Goal: Check status: Check status

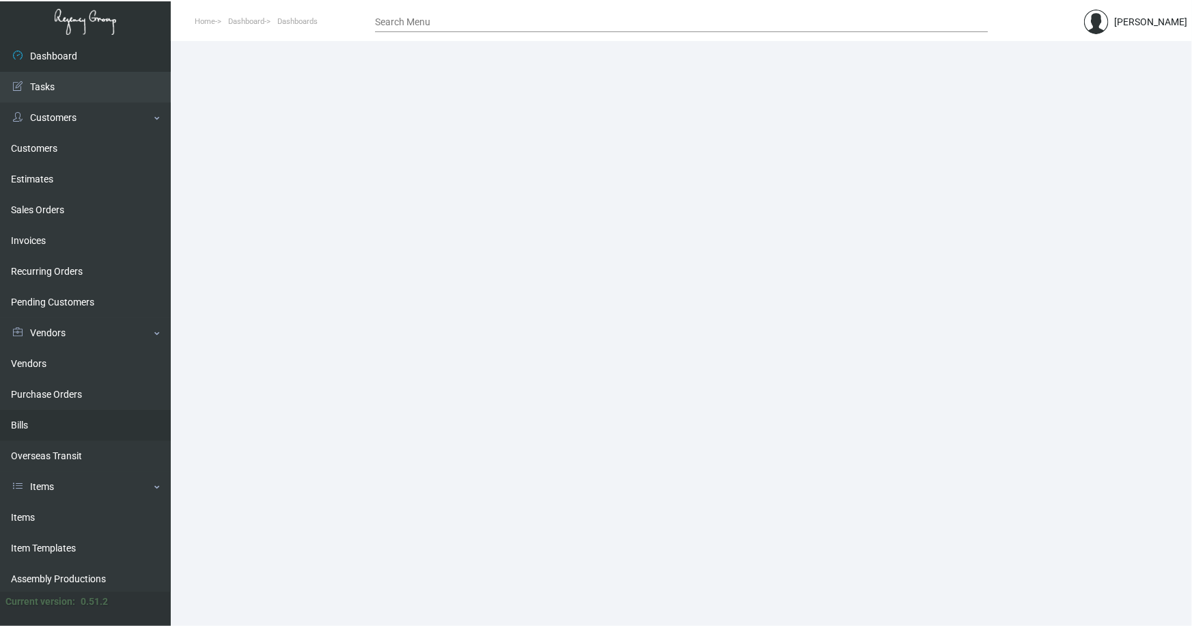
drag, startPoint x: 23, startPoint y: 515, endPoint x: 148, endPoint y: 431, distance: 150.5
click at [23, 515] on link "Items" at bounding box center [85, 517] width 171 height 31
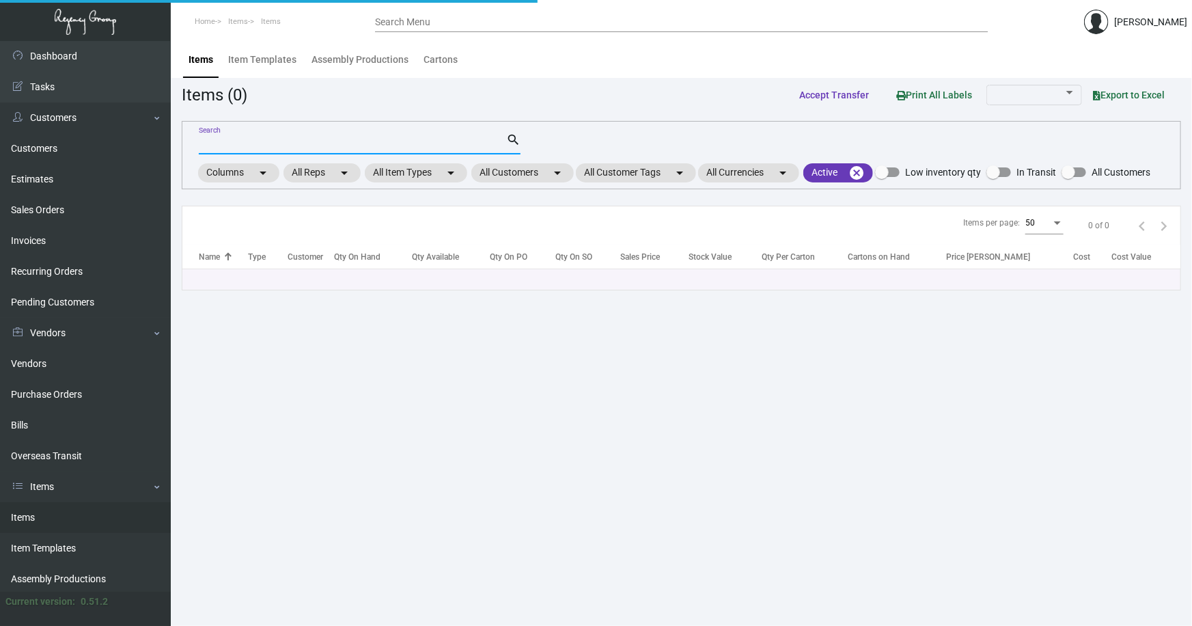
click at [330, 139] on input "Search" at bounding box center [353, 144] width 308 height 11
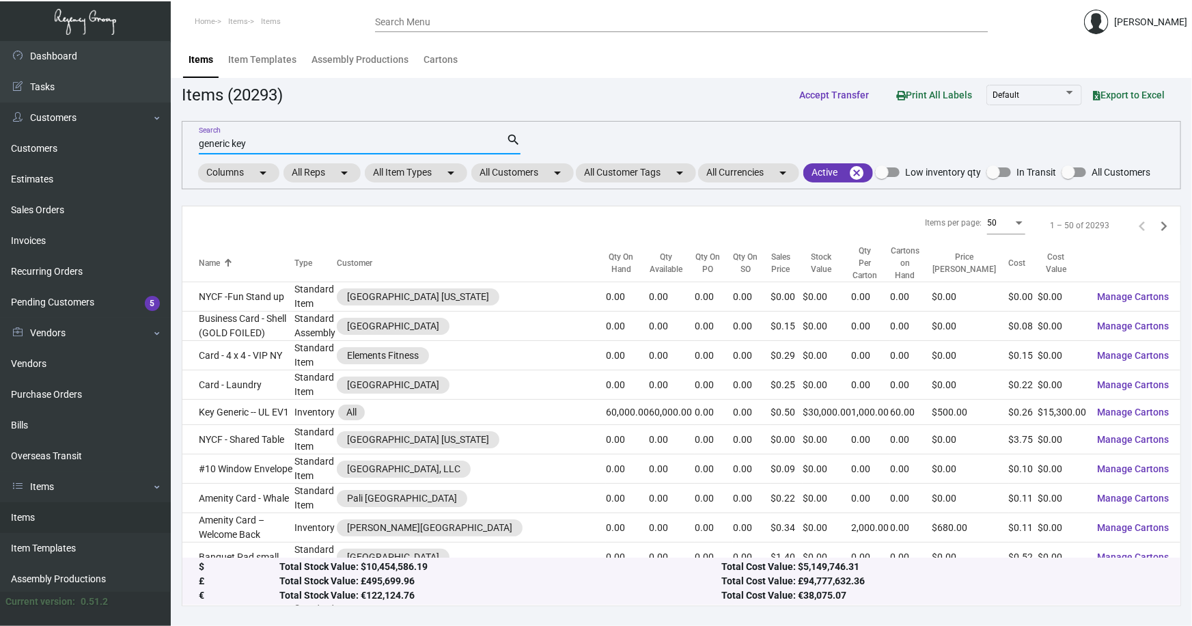
type input "generic key"
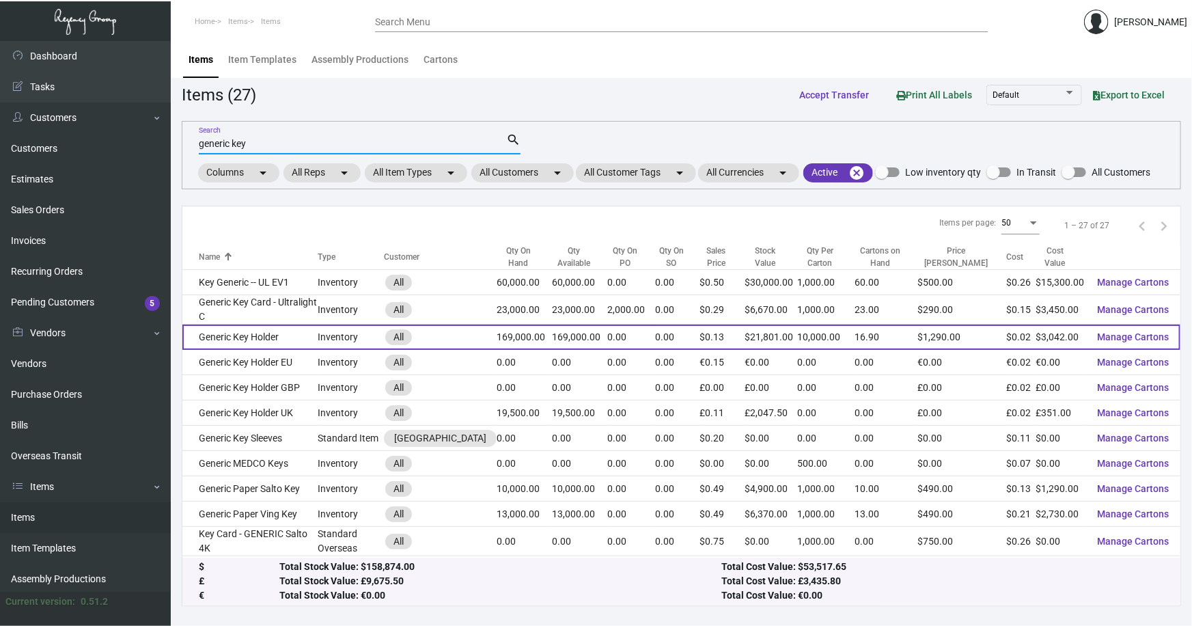
click at [230, 332] on td "Generic Key Holder" at bounding box center [249, 337] width 135 height 25
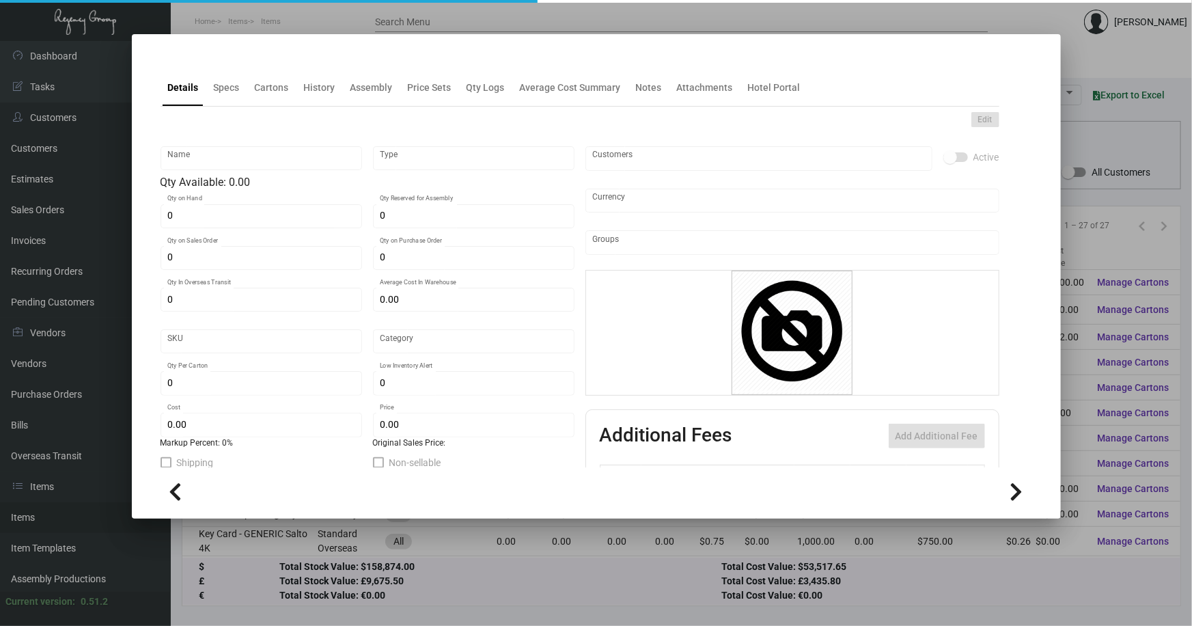
type input "Generic Key Holder"
type input "Inventory"
type input "169,000"
type input "$ 0.85"
type input "2646"
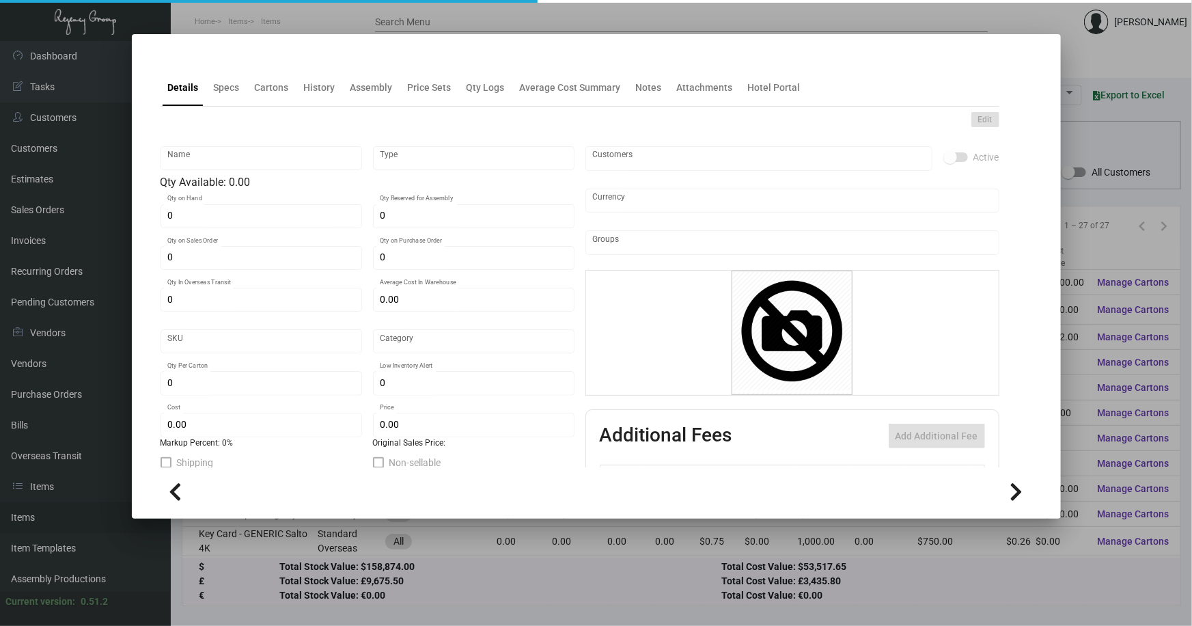
type input "Standard"
type input "10,000"
type input "5,000"
type input "$ 0.018"
type input "$ 0.129"
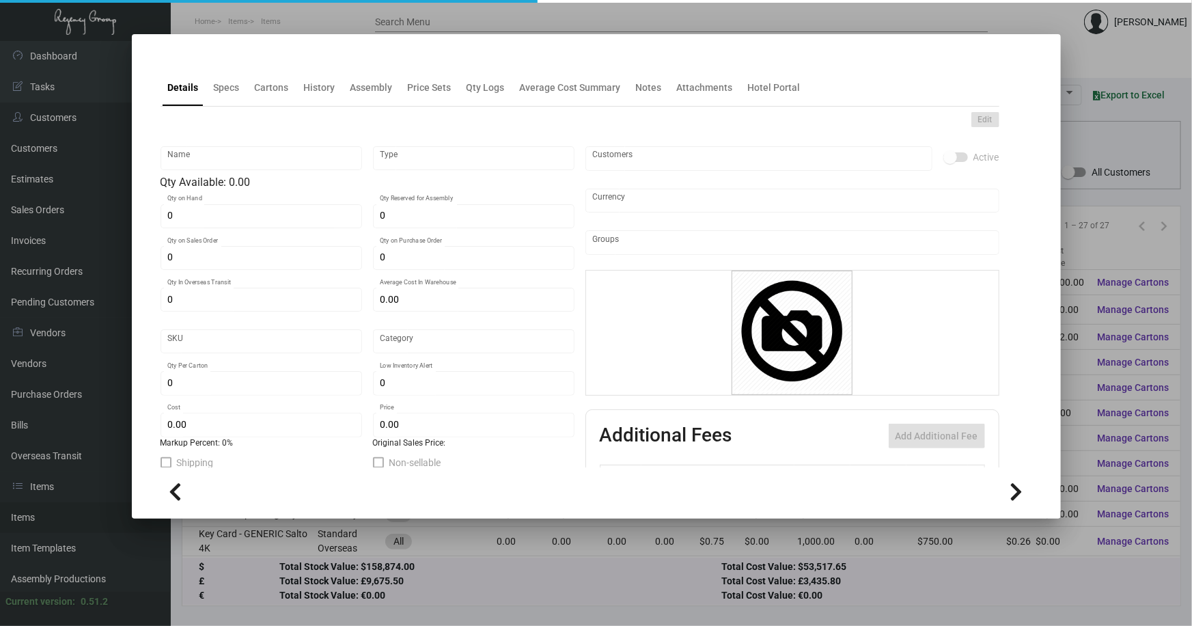
type textarea "BLANK KEY CARD HOLDERS: #24 WHITE WOVE, THUMBCUT"
type textarea "Key Card Holders: #24 white wove, thumbcut"
checkbox input "true"
type input "United States Dollar $"
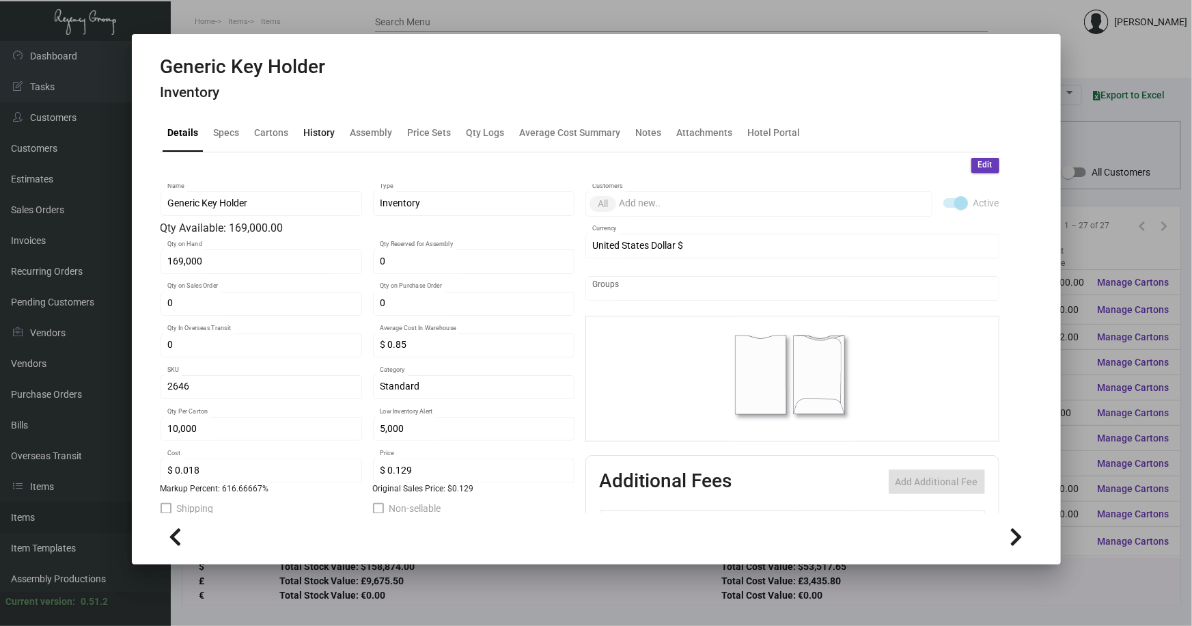
click at [327, 136] on div "History" at bounding box center [319, 133] width 31 height 14
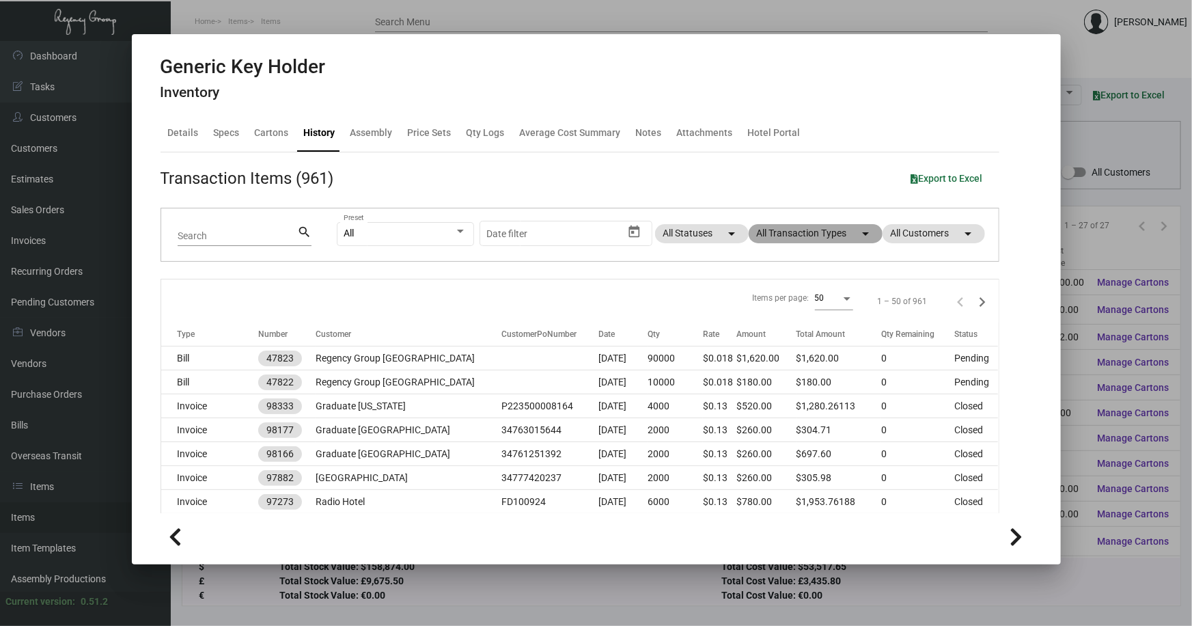
click at [791, 231] on mat-chip "All Transaction Types arrow_drop_down" at bounding box center [816, 233] width 134 height 19
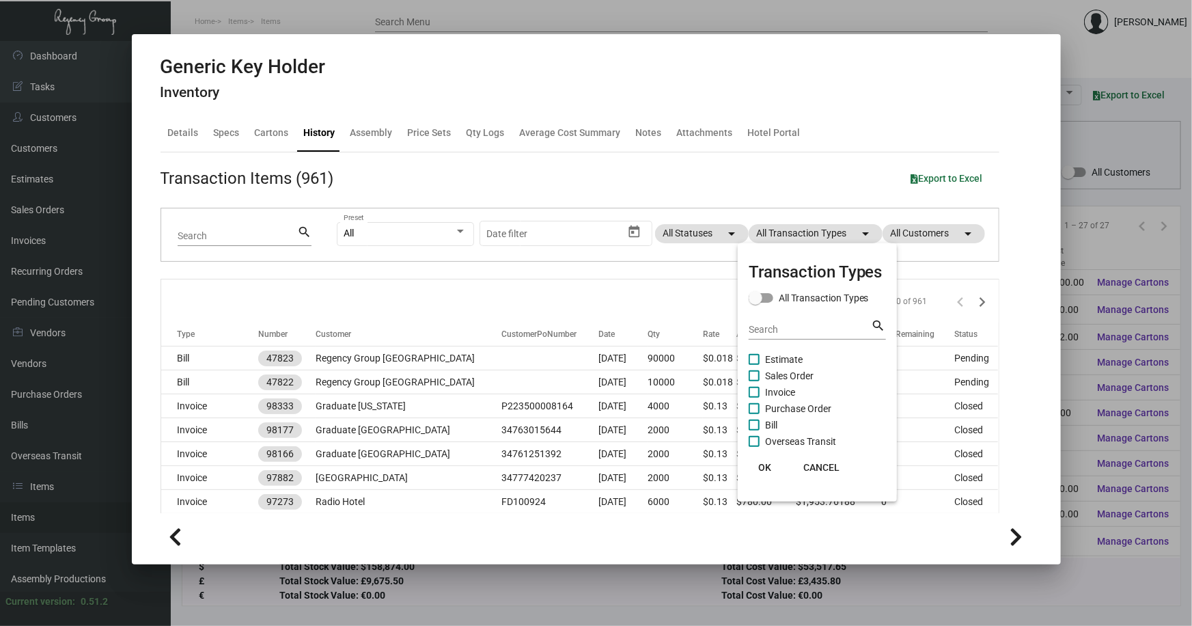
click at [796, 407] on span "Purchase Order" at bounding box center [798, 408] width 66 height 16
click at [754, 414] on input "Purchase Order" at bounding box center [754, 414] width 1 height 1
checkbox input "true"
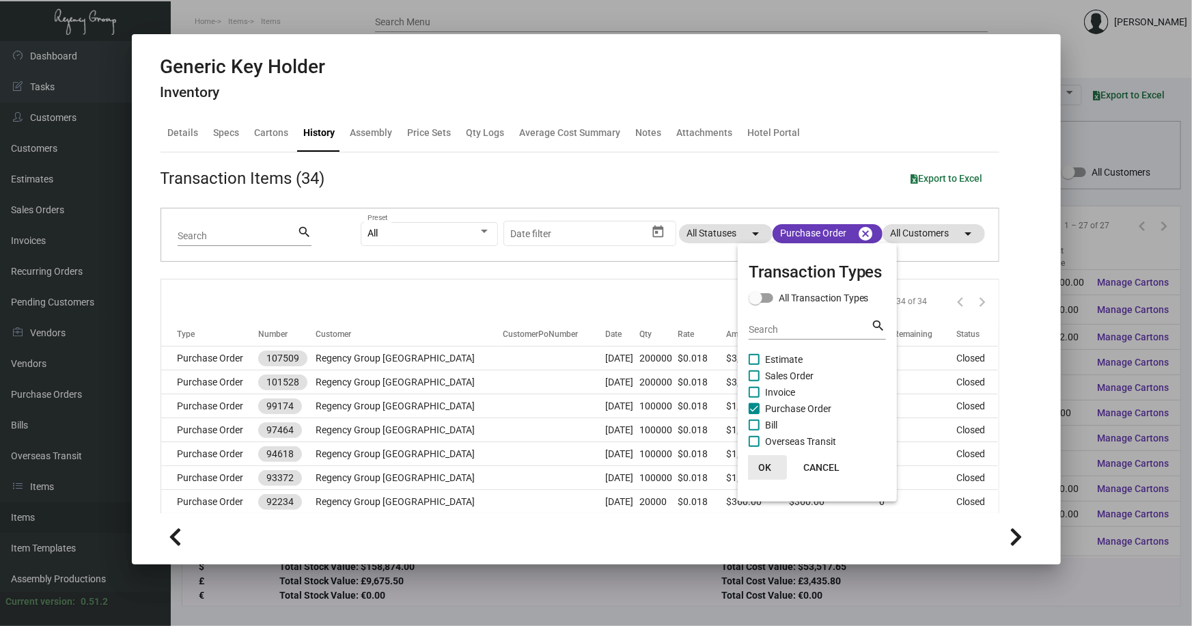
click at [760, 463] on span "OK" at bounding box center [765, 467] width 13 height 11
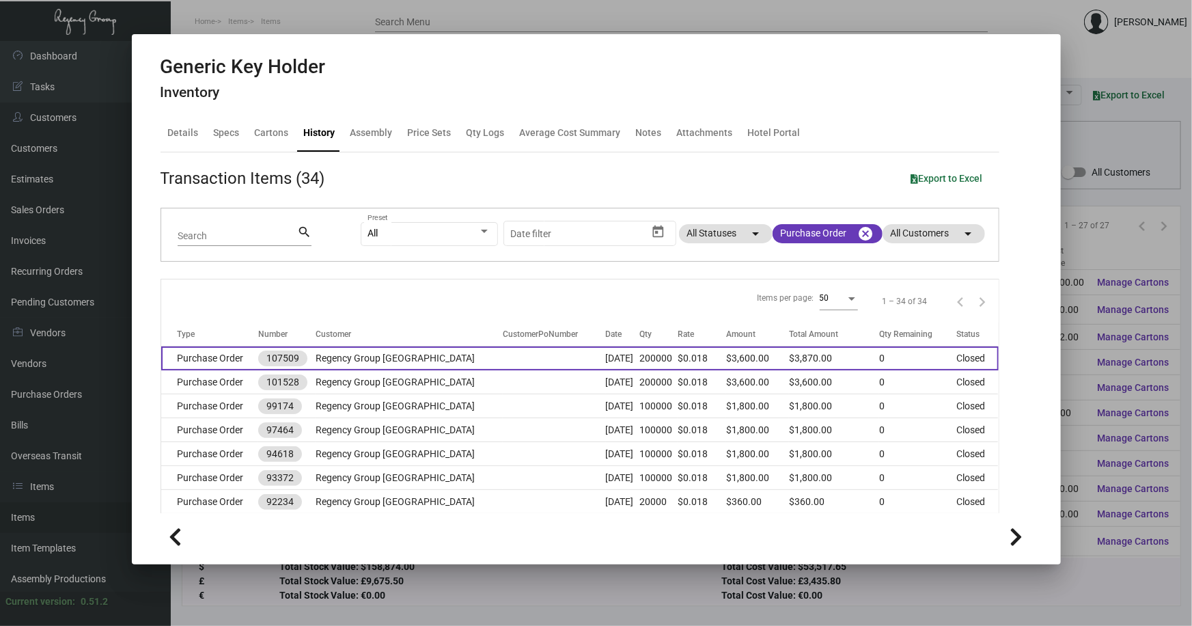
click at [205, 356] on td "Purchase Order" at bounding box center [209, 358] width 97 height 24
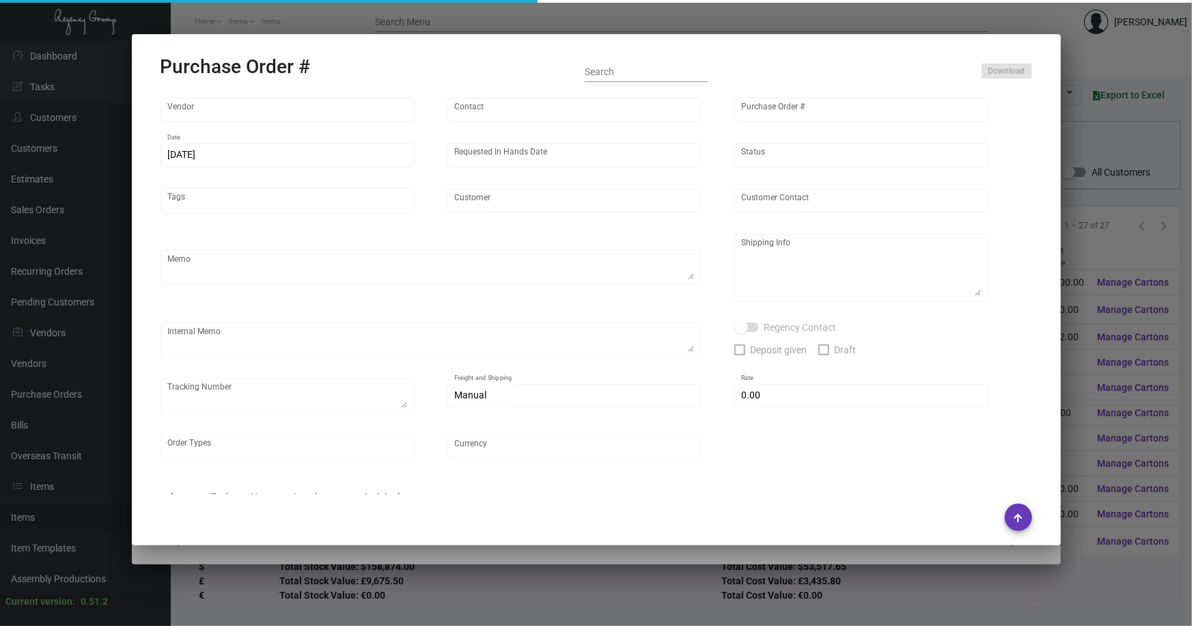
type input "Shanghai East Industrial Co., Ltd,"
type input "[PERSON_NAME]"
type input "107509"
type input "[DATE]"
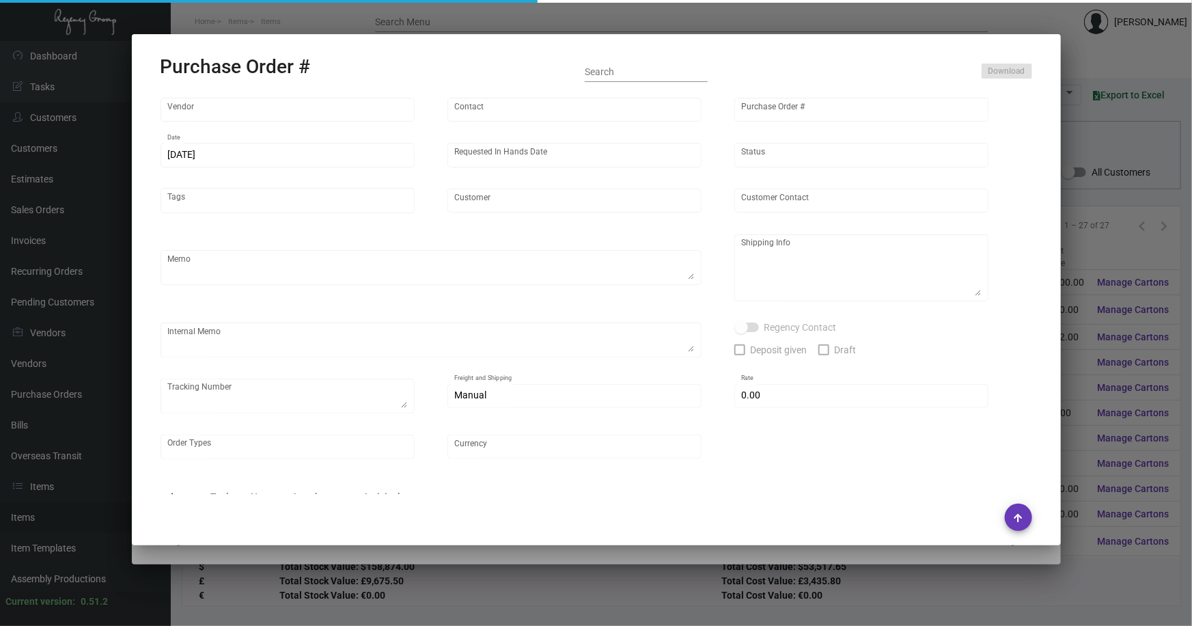
type input "Regency Group [GEOGRAPHIC_DATA]"
type textarea "Generic key holder: please ship half once ready and the balance before CNY. Bla…"
type textarea "Regency Group NJ - [PERSON_NAME] [STREET_ADDRESS]"
type textarea "[DATE] - 10K via air - DHL#4255193784"
checkbox input "true"
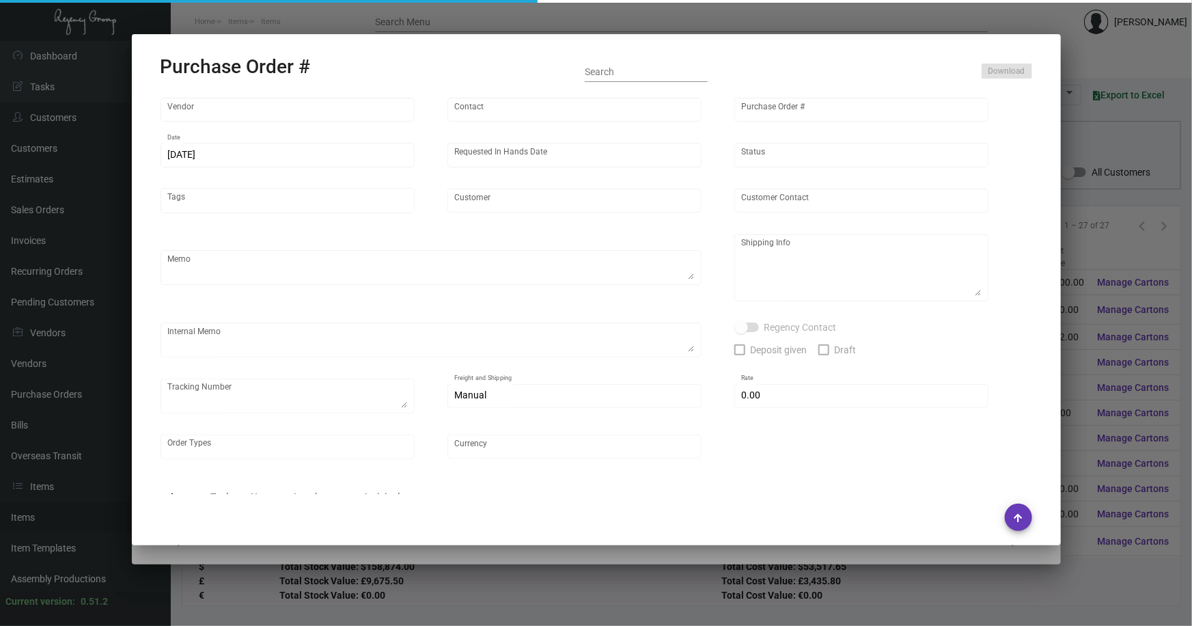
type input "$ 0.00"
type input "United States Dollar $"
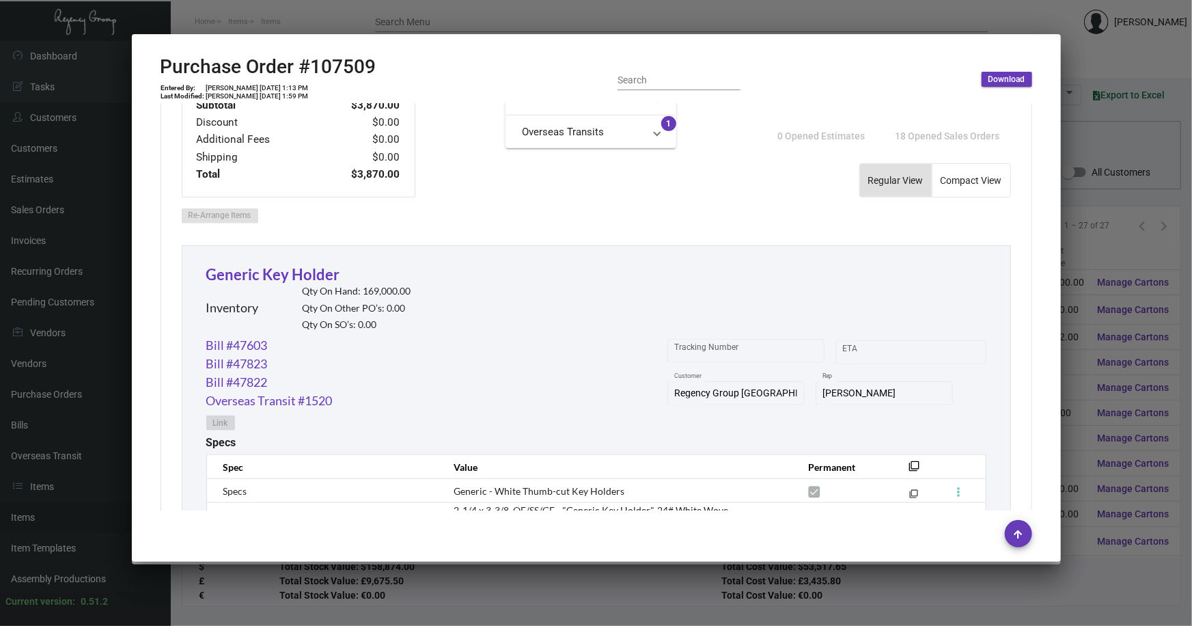
scroll to position [515, 0]
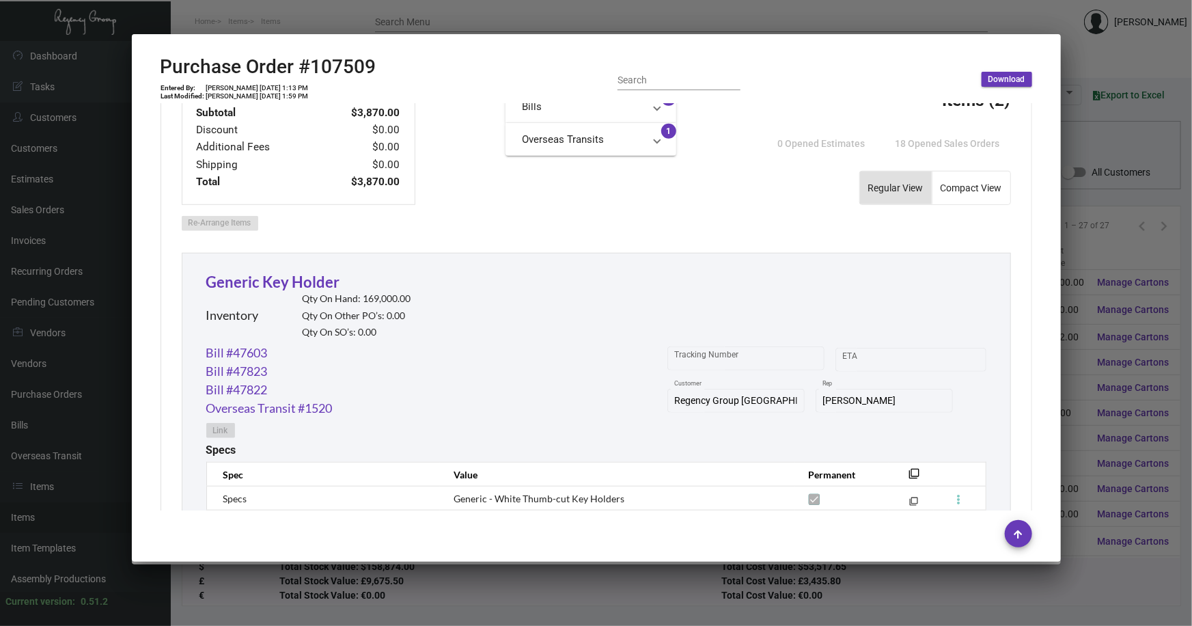
click at [1089, 62] on div at bounding box center [596, 313] width 1192 height 626
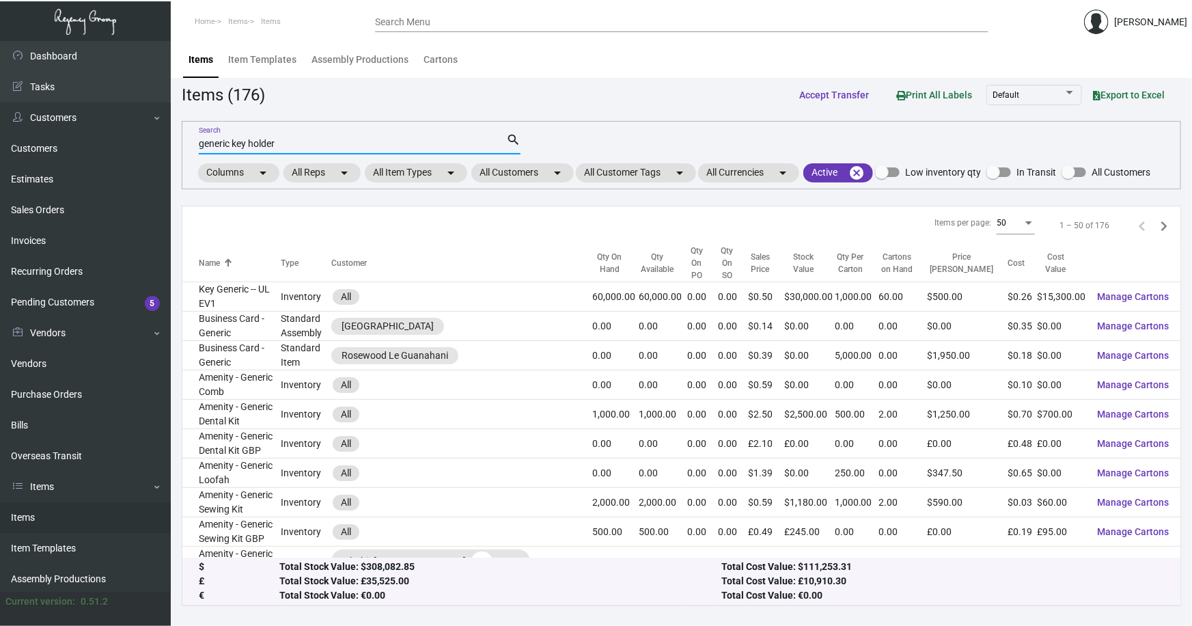
type input "generic key holder"
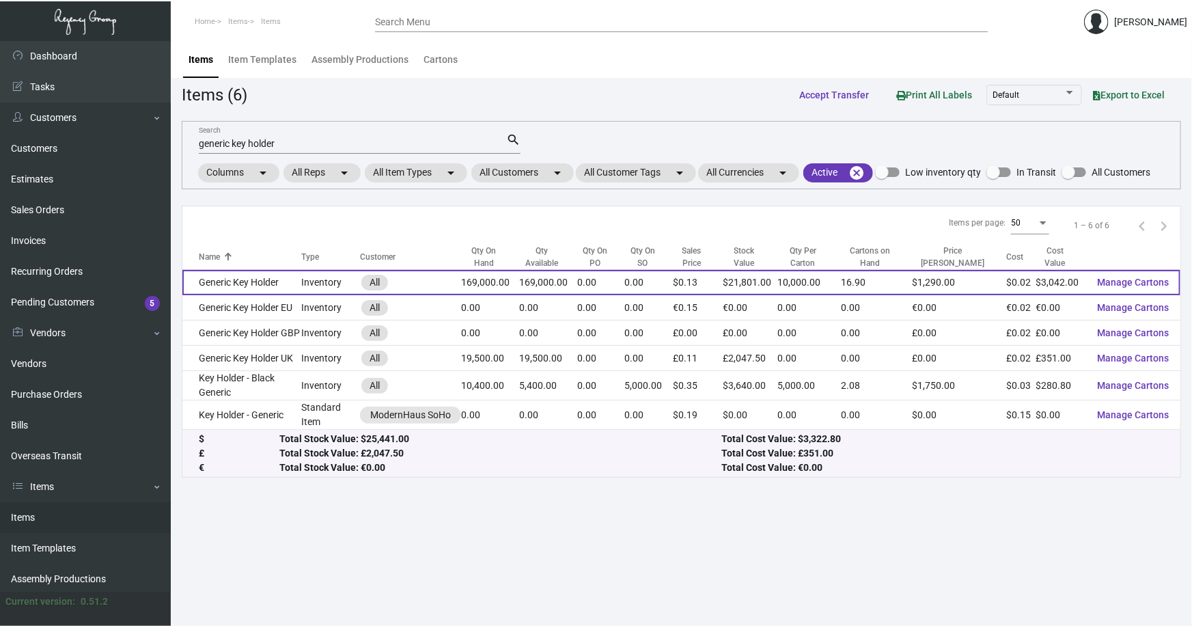
click at [219, 280] on td "Generic Key Holder" at bounding box center [241, 282] width 119 height 25
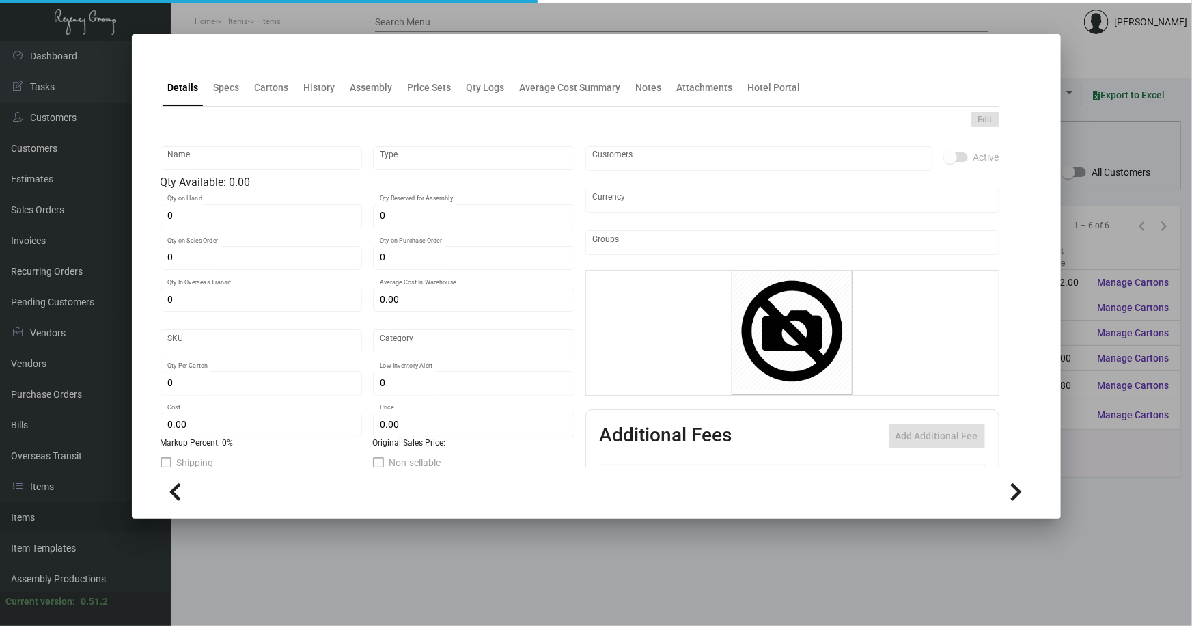
type input "Generic Key Holder"
type input "Inventory"
type input "169,000"
type input "$ 0.85"
type input "2646"
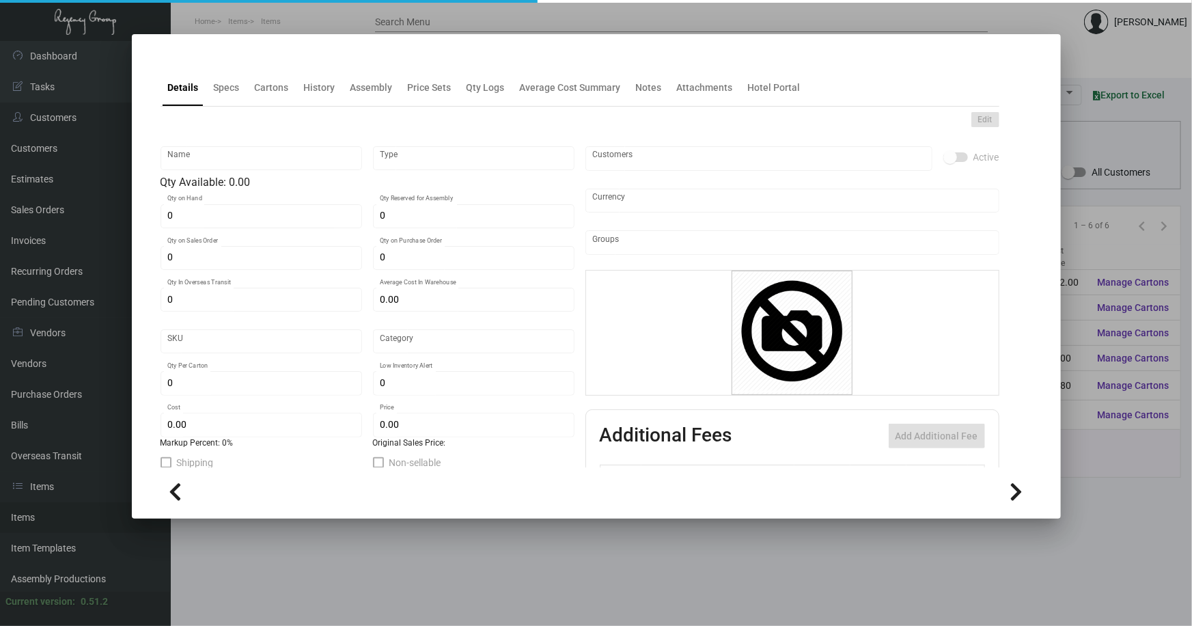
type input "Standard"
type input "10,000"
type input "5,000"
type input "$ 0.018"
type input "$ 0.129"
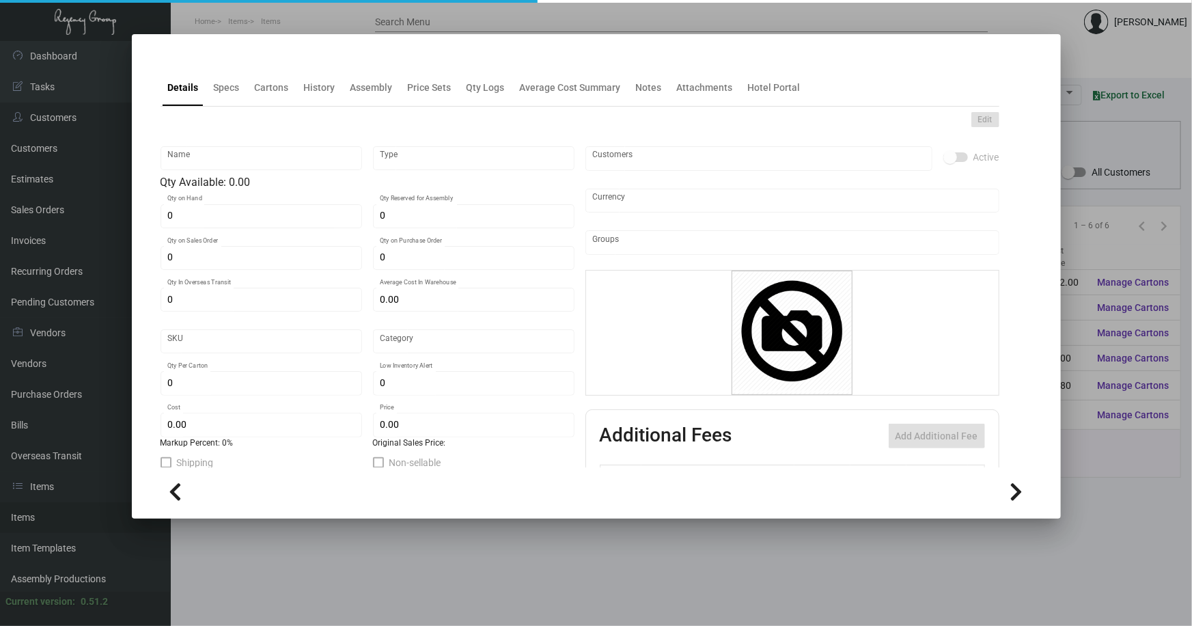
type textarea "BLANK KEY CARD HOLDERS: #24 WHITE WOVE, THUMBCUT"
type textarea "Key Card Holders: #24 white wove, thumbcut"
checkbox input "true"
type input "United States Dollar $"
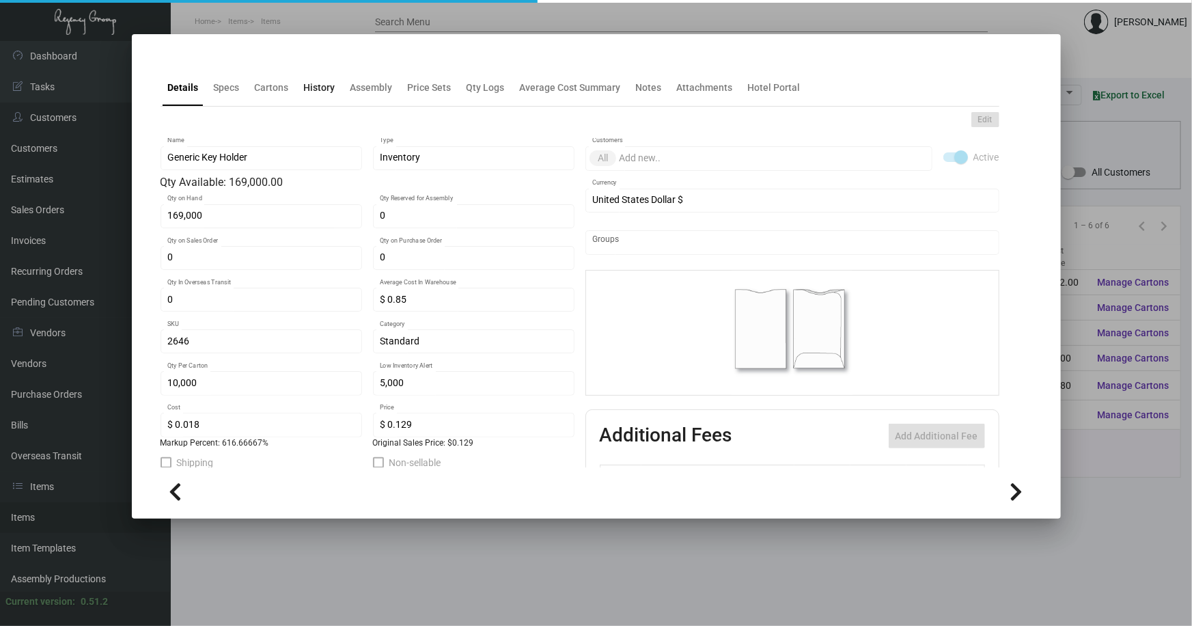
click at [314, 88] on ng-component "Details Specs Cartons History Assembly Price Sets Qty Logs Average Cost Summary…" at bounding box center [597, 284] width 872 height 459
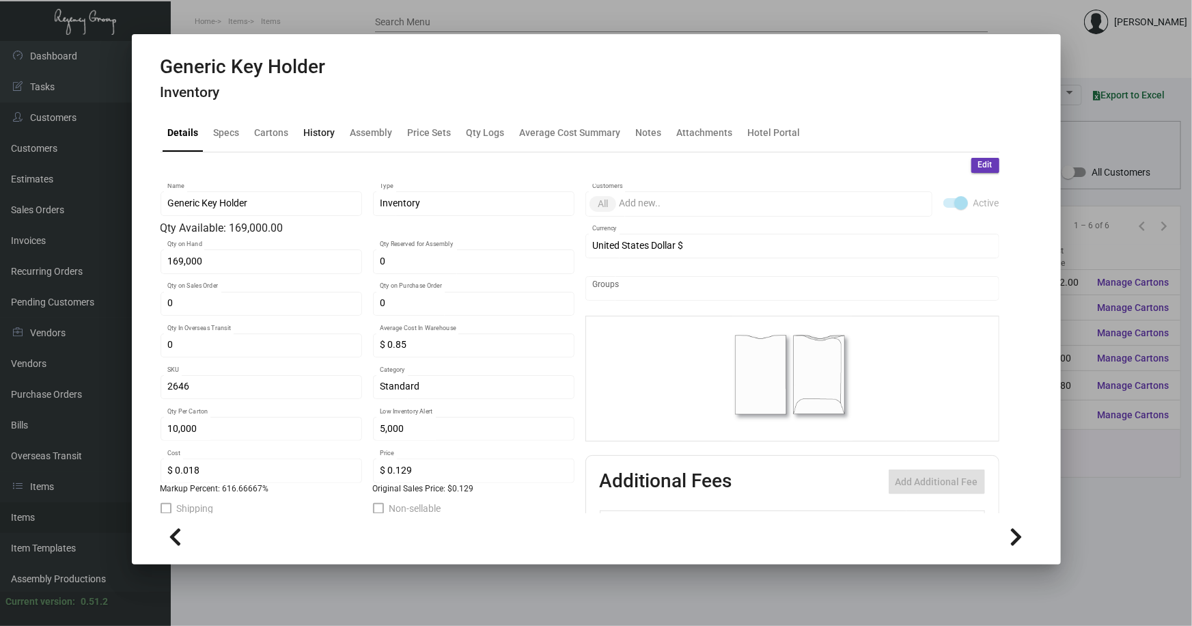
click at [325, 127] on div "History" at bounding box center [319, 133] width 31 height 14
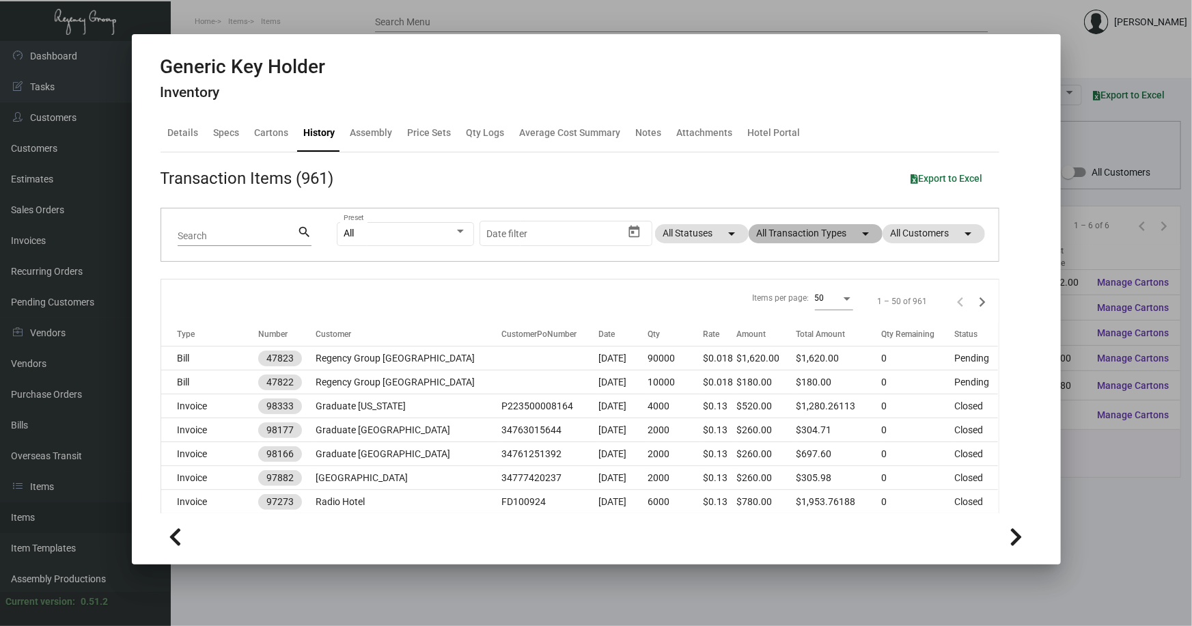
click at [789, 229] on mat-chip "All Transaction Types arrow_drop_down" at bounding box center [816, 233] width 134 height 19
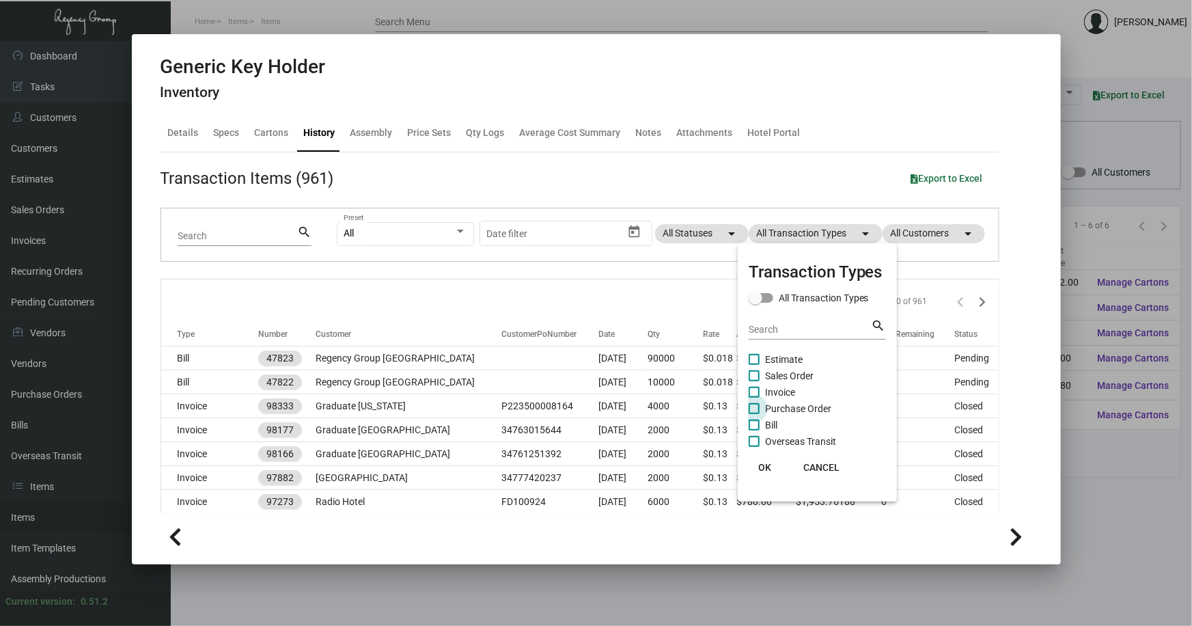
click at [796, 407] on span "Purchase Order" at bounding box center [798, 408] width 66 height 16
click at [754, 414] on input "Purchase Order" at bounding box center [754, 414] width 1 height 1
checkbox input "true"
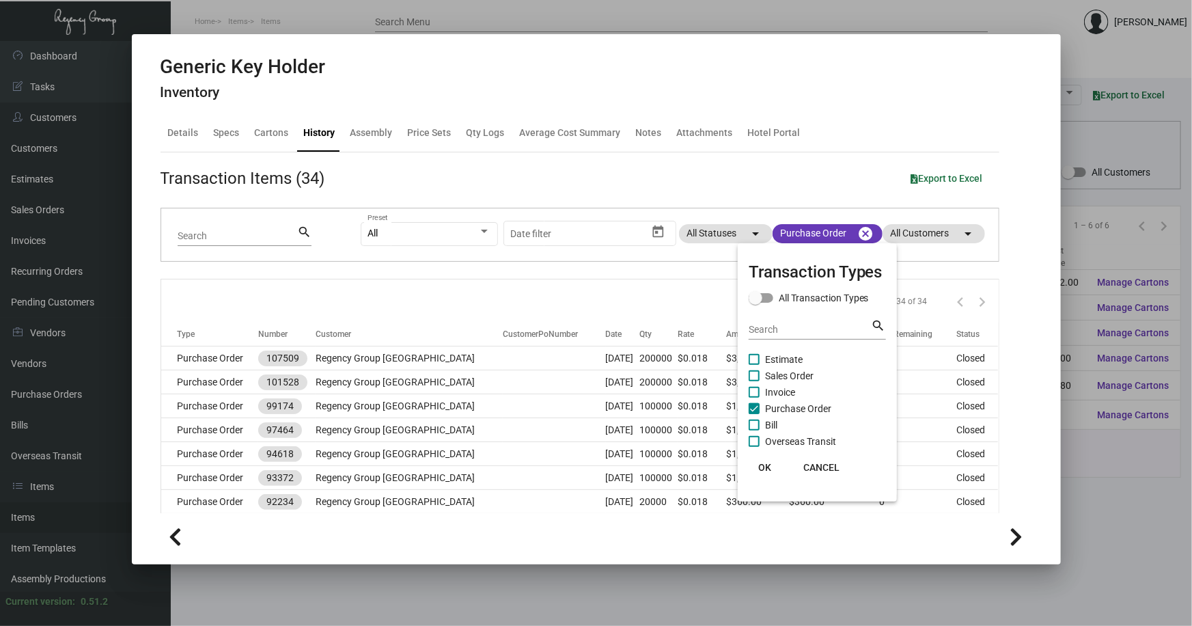
click at [474, 576] on div at bounding box center [596, 313] width 1192 height 626
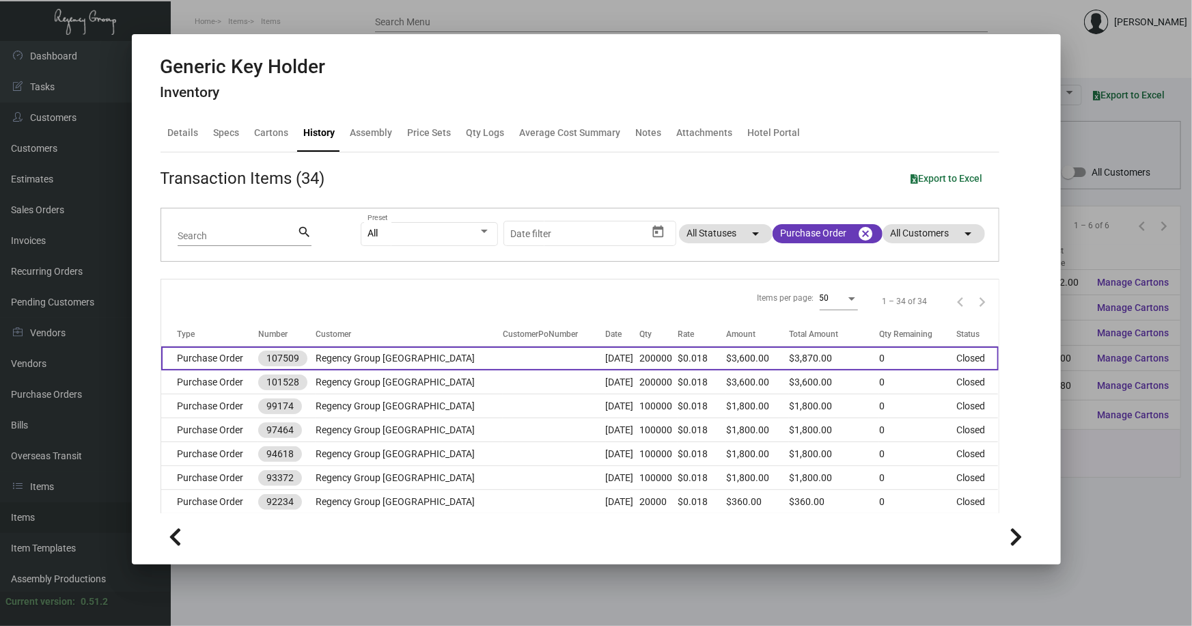
click at [197, 359] on td "Purchase Order" at bounding box center [209, 358] width 97 height 24
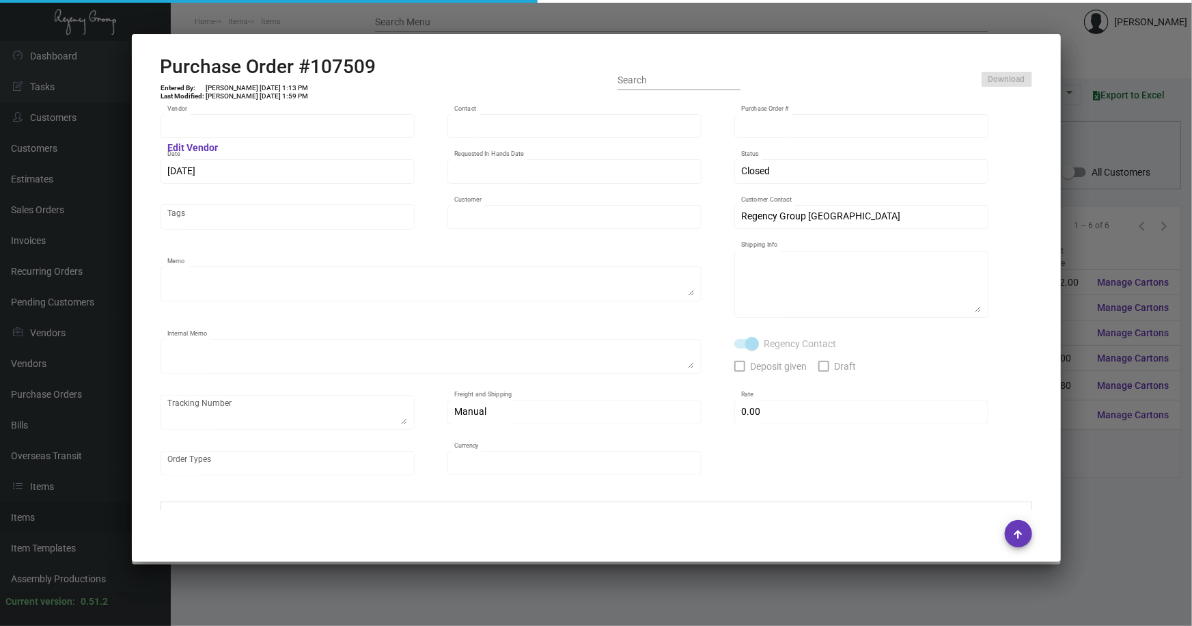
type input "Shanghai East Industrial Co., Ltd,"
type input "[PERSON_NAME]"
type input "107509"
type input "[DATE]"
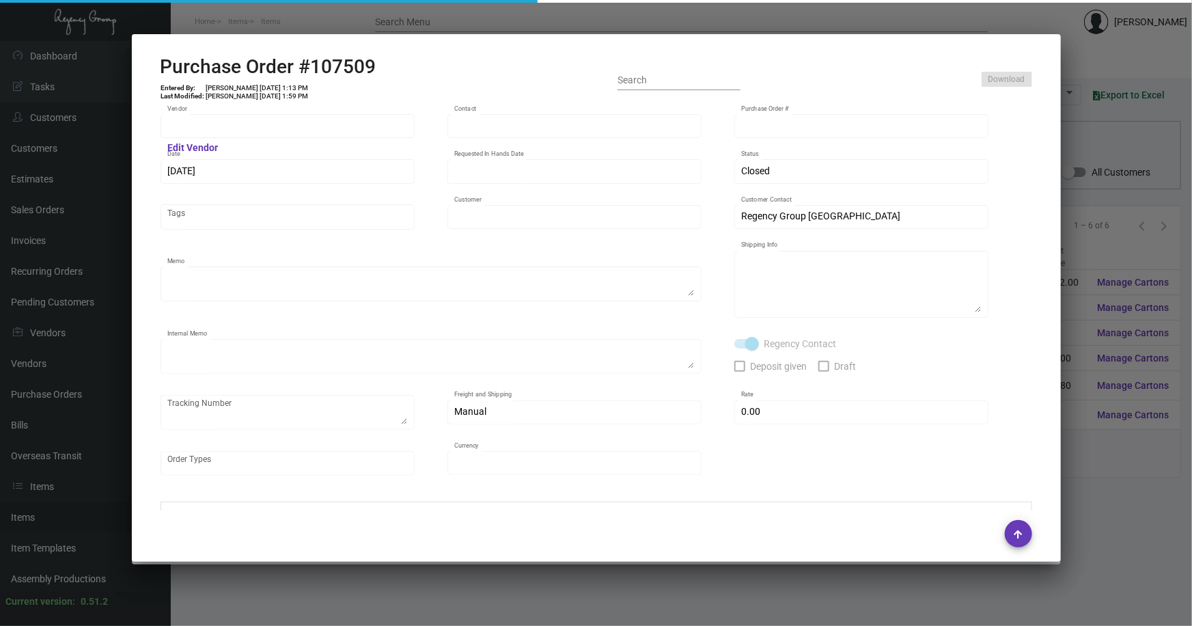
type input "Regency Group [GEOGRAPHIC_DATA]"
type textarea "Generic key holder: please ship half once ready and the balance before CNY. Bla…"
type textarea "Regency Group NJ - [PERSON_NAME] [STREET_ADDRESS]"
type textarea "[DATE] - 10K via air - DHL#4255193784"
checkbox input "true"
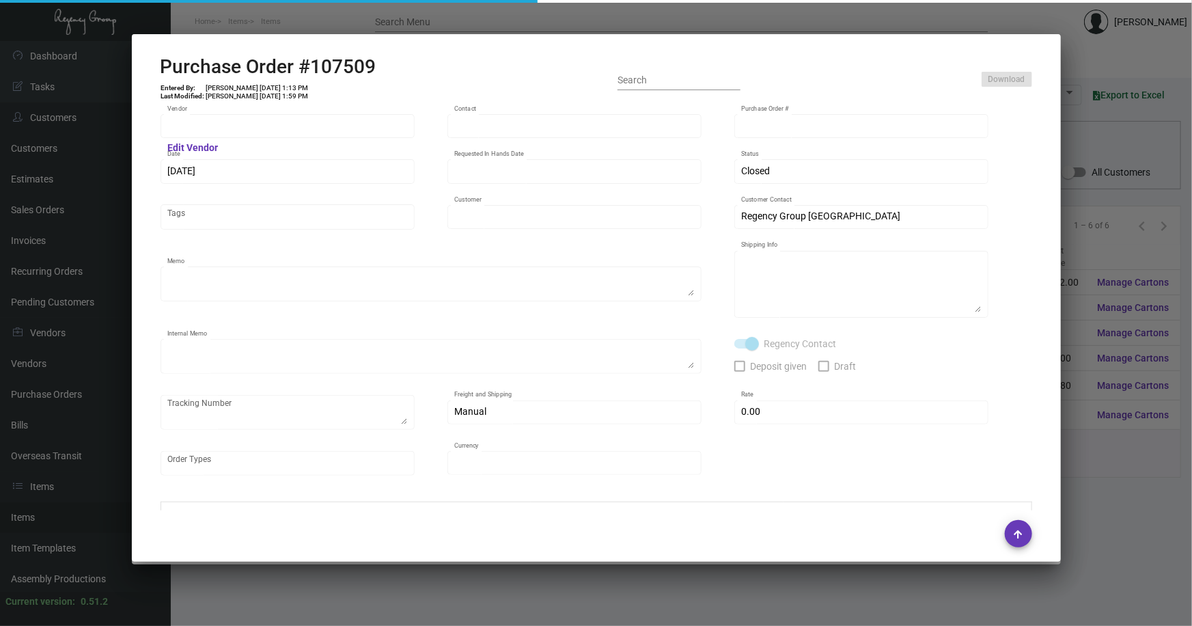
type input "$ 0.00"
type input "United States Dollar $"
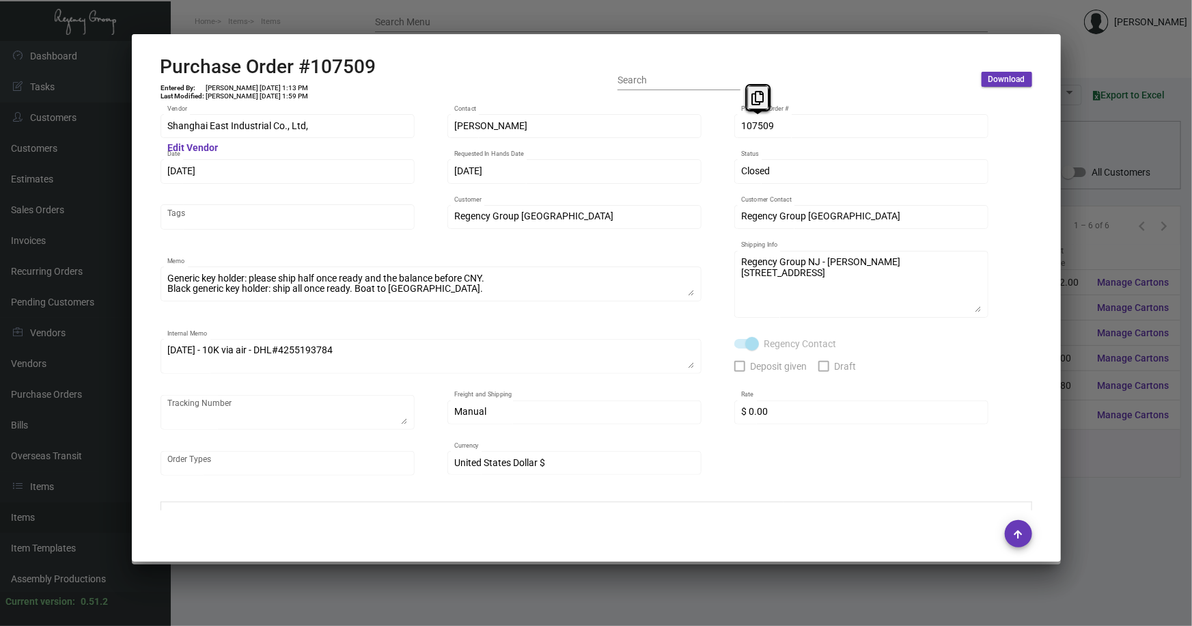
click at [715, 132] on div "Shanghai East Industrial Co., Ltd, Vendor Edit Vendor [PERSON_NAME] Contact 107…" at bounding box center [597, 301] width 872 height 379
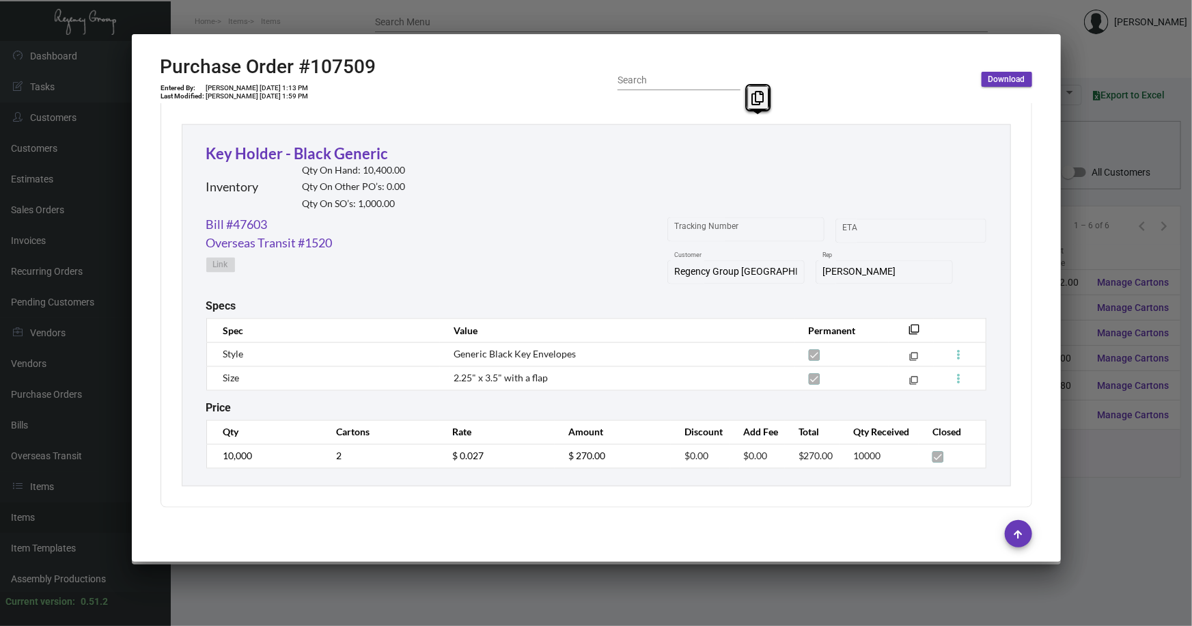
scroll to position [1074, 0]
